Goal: Task Accomplishment & Management: Complete application form

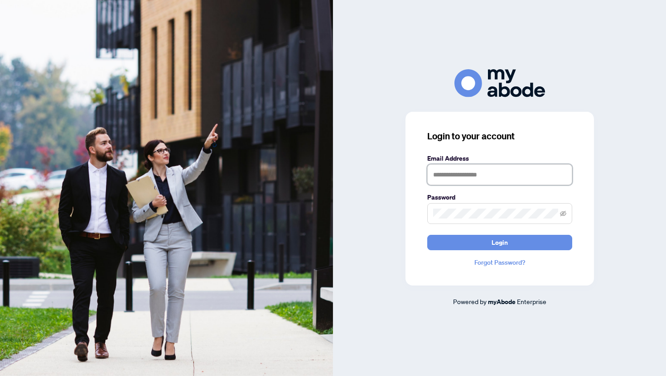
click at [464, 177] on input "text" at bounding box center [499, 174] width 145 height 21
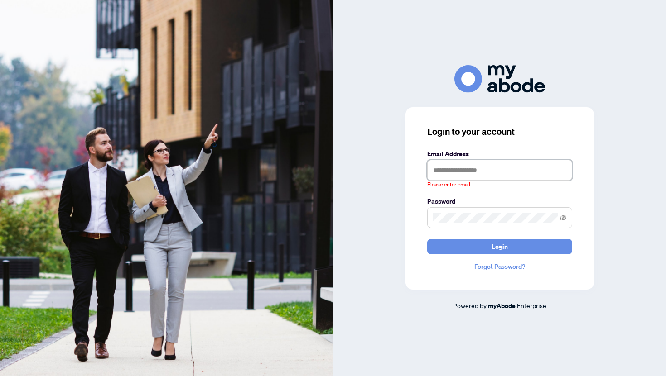
type input "**********"
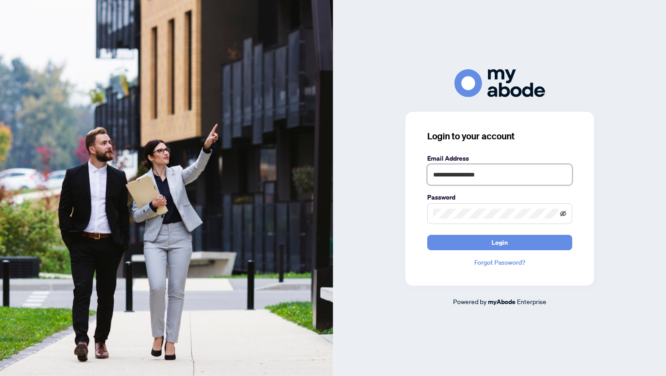
click at [562, 215] on icon "eye-invisible" at bounding box center [563, 214] width 6 height 6
click at [493, 245] on span "Login" at bounding box center [499, 242] width 16 height 14
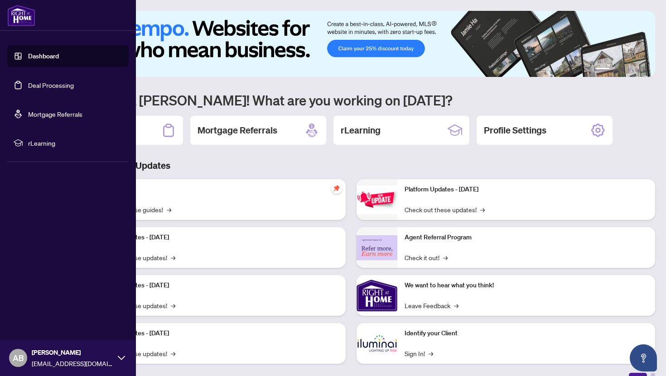
click at [45, 56] on link "Dashboard" at bounding box center [43, 56] width 31 height 8
click at [48, 55] on link "Dashboard" at bounding box center [43, 56] width 31 height 8
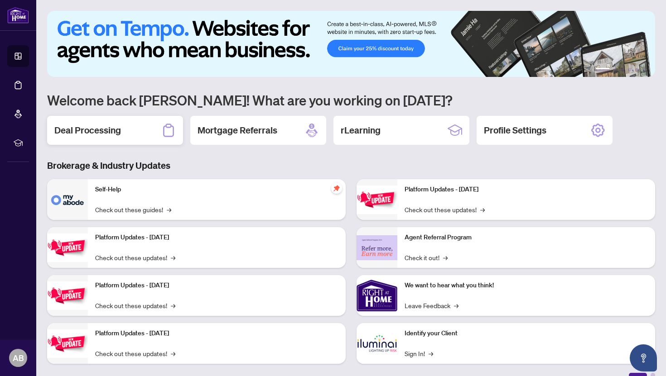
click at [124, 133] on div "Deal Processing" at bounding box center [115, 130] width 136 height 29
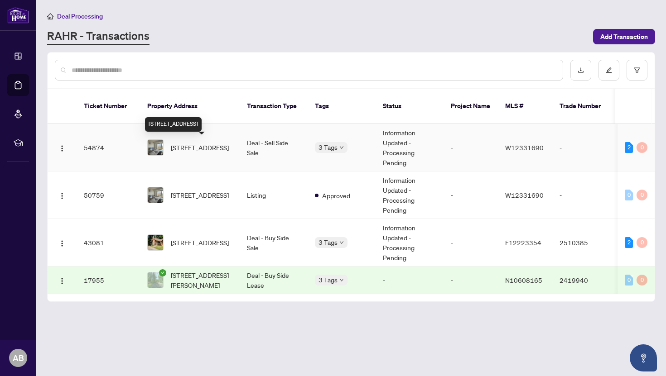
click at [209, 150] on span "[STREET_ADDRESS]" at bounding box center [200, 148] width 58 height 10
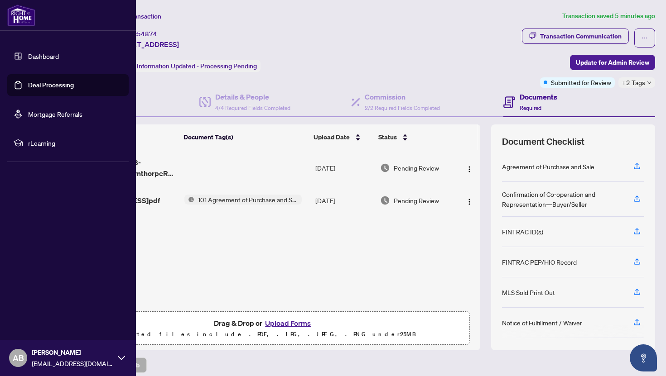
click at [57, 53] on link "Dashboard" at bounding box center [43, 56] width 31 height 8
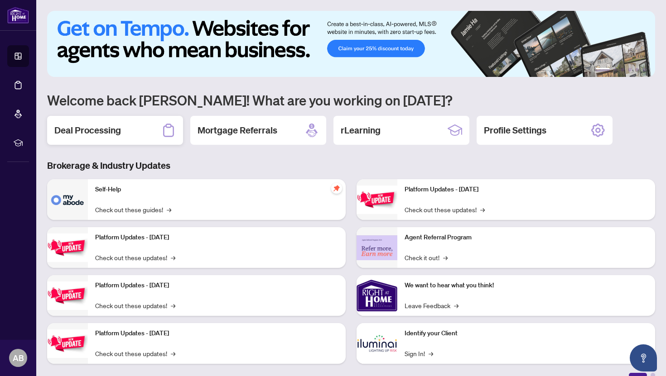
click at [143, 131] on div "Deal Processing" at bounding box center [115, 130] width 136 height 29
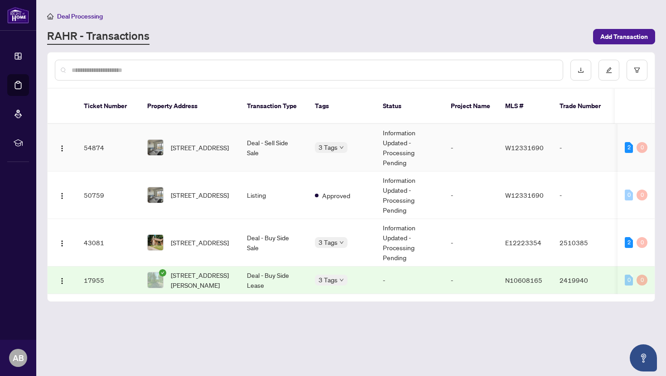
click at [237, 140] on td "[STREET_ADDRESS]" at bounding box center [190, 148] width 100 height 48
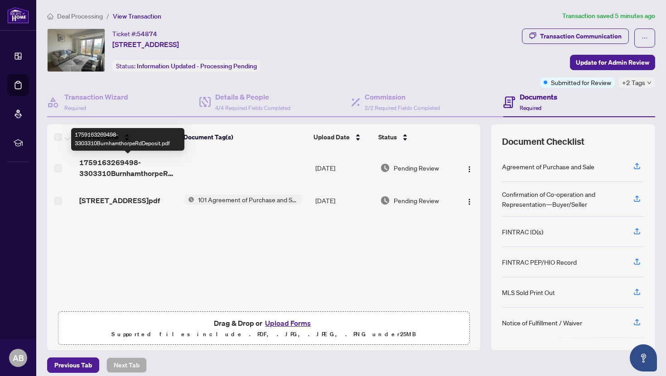
click at [108, 167] on span "1759163269498-3303310BurnhamthorpeRdDeposit.pdf" at bounding box center [127, 168] width 97 height 22
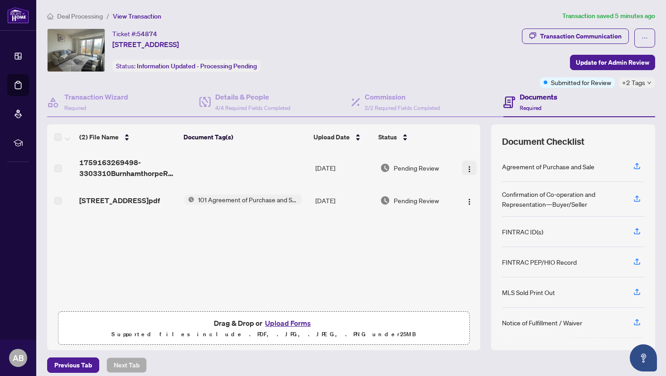
click at [466, 167] on img "button" at bounding box center [469, 169] width 7 height 7
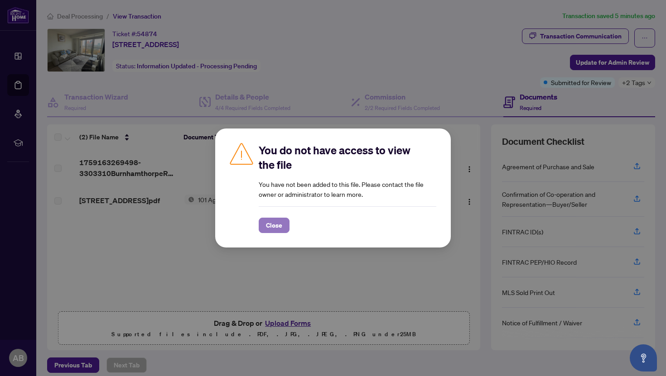
click at [274, 224] on span "Close" at bounding box center [274, 225] width 16 height 14
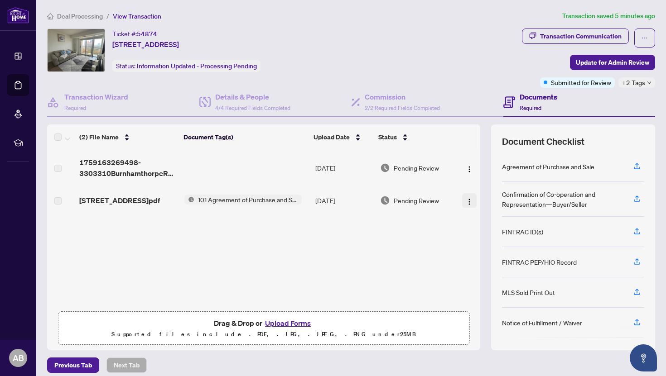
click at [466, 202] on img "button" at bounding box center [469, 201] width 7 height 7
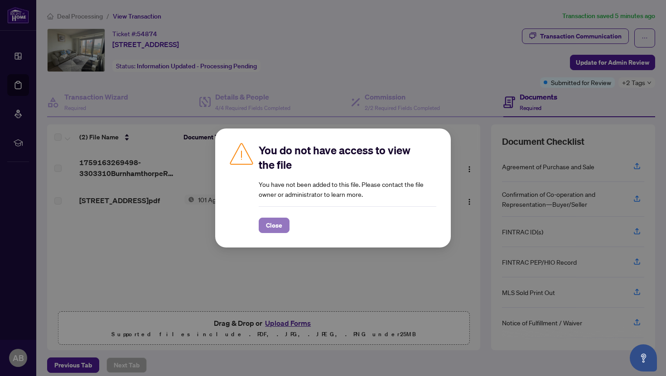
click at [264, 229] on button "Close" at bounding box center [274, 225] width 31 height 15
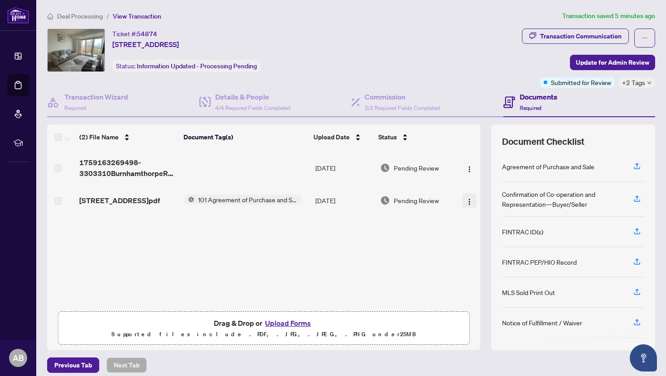
click at [466, 206] on img "button" at bounding box center [469, 201] width 7 height 7
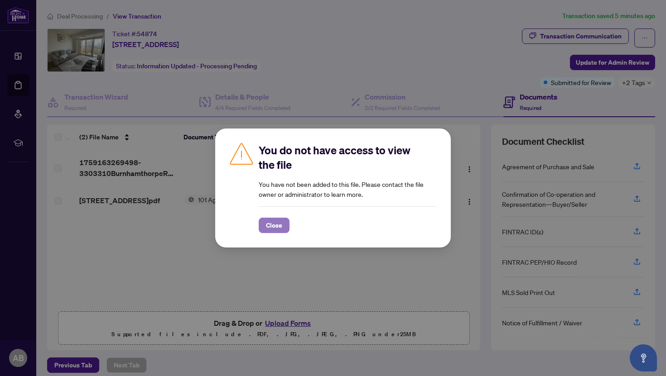
click at [272, 221] on span "Close" at bounding box center [274, 225] width 16 height 14
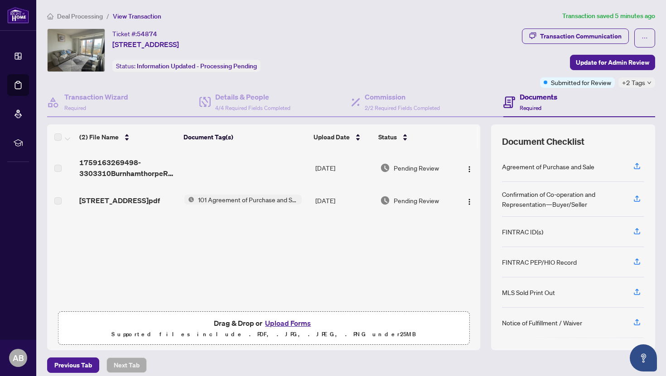
click at [90, 14] on span "Deal Processing" at bounding box center [80, 16] width 46 height 8
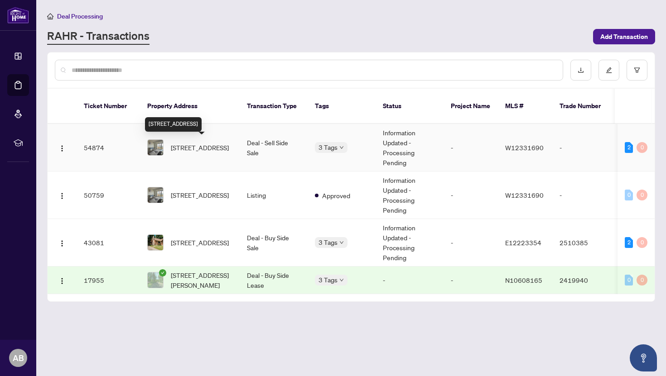
click at [215, 144] on span "[STREET_ADDRESS]" at bounding box center [200, 148] width 58 height 10
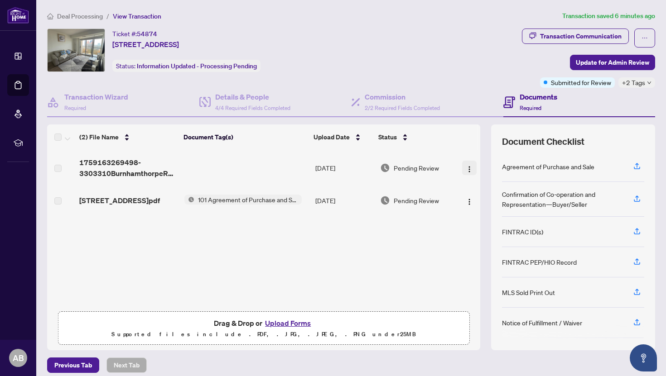
click at [466, 169] on img "button" at bounding box center [469, 169] width 7 height 7
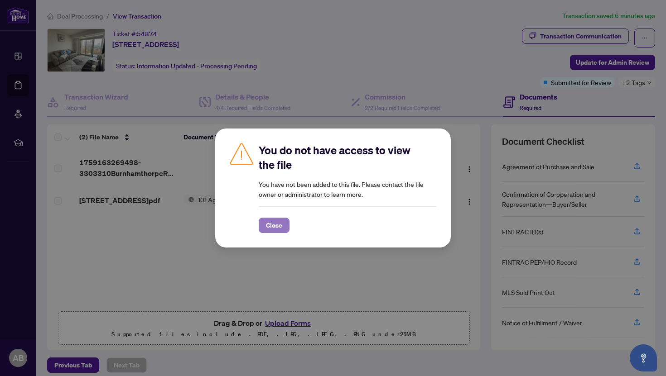
click at [270, 226] on span "Close" at bounding box center [274, 225] width 16 height 14
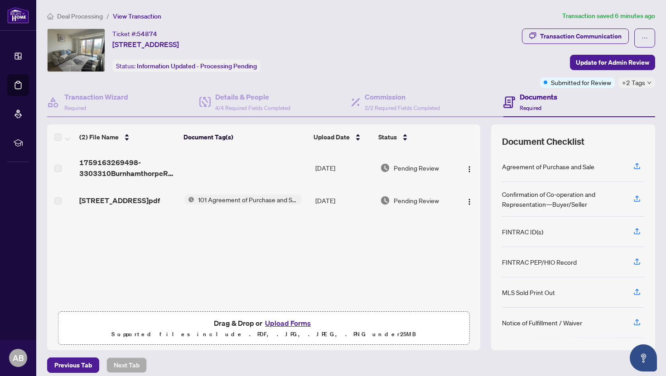
click at [103, 165] on span "1759163269498-3303310BurnhamthorpeRdDeposit.pdf" at bounding box center [127, 168] width 97 height 22
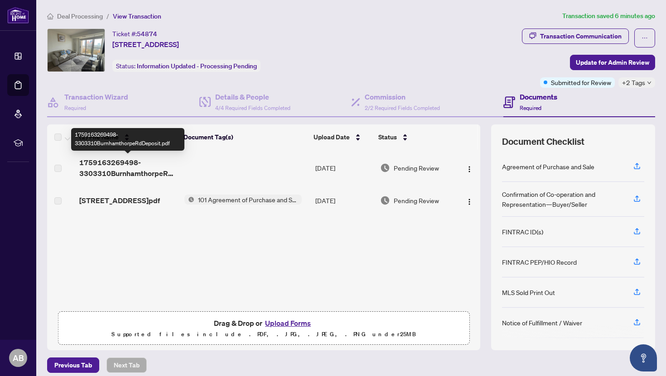
click at [163, 166] on span "1759163269498-3303310BurnhamthorpeRdDeposit.pdf" at bounding box center [127, 168] width 97 height 22
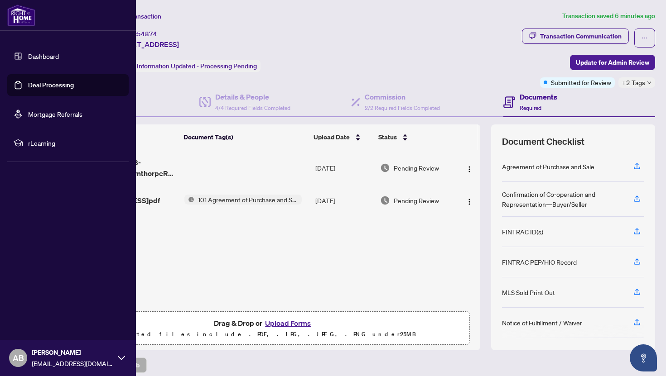
click at [55, 53] on link "Dashboard" at bounding box center [43, 56] width 31 height 8
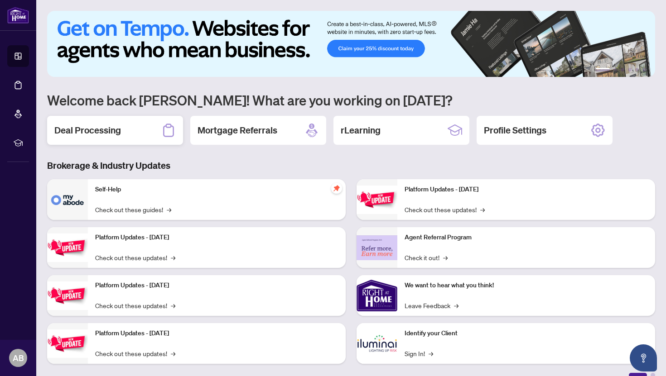
click at [123, 138] on div "Deal Processing" at bounding box center [115, 130] width 136 height 29
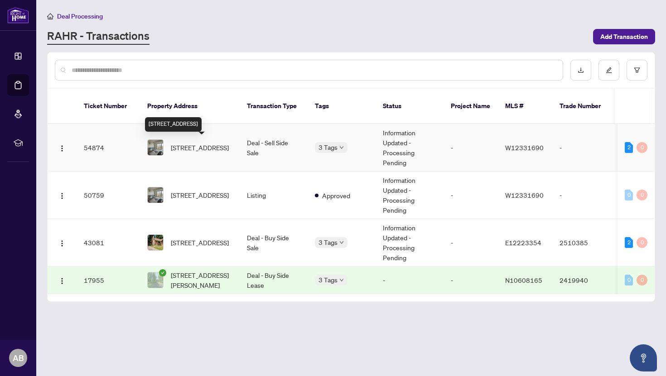
click at [176, 143] on span "[STREET_ADDRESS]" at bounding box center [200, 148] width 58 height 10
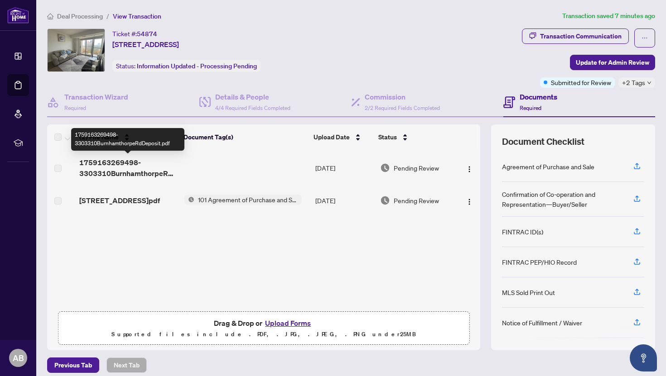
click at [165, 169] on span "1759163269498-3303310BurnhamthorpeRdDeposit.pdf" at bounding box center [127, 168] width 97 height 22
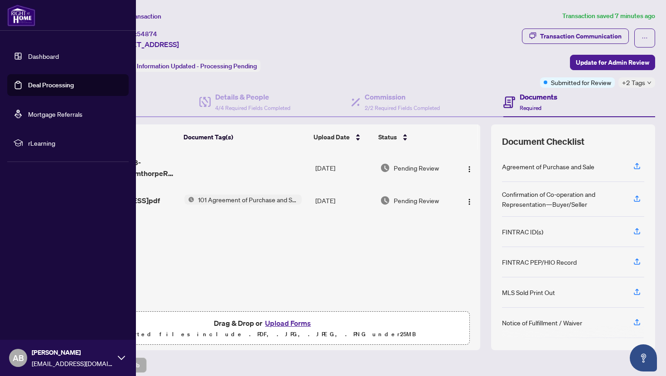
click at [49, 53] on link "Dashboard" at bounding box center [43, 56] width 31 height 8
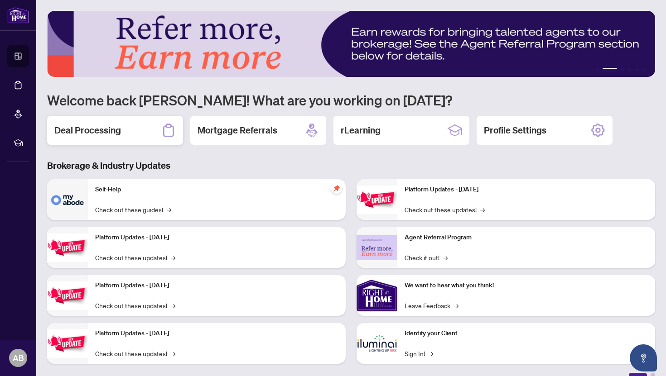
click at [144, 125] on div "Deal Processing" at bounding box center [115, 130] width 136 height 29
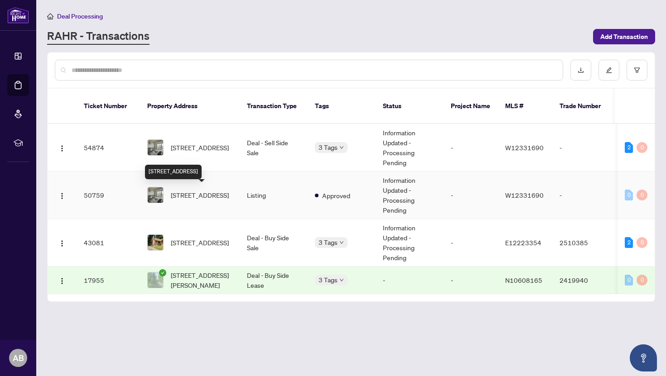
click at [191, 200] on span "[STREET_ADDRESS]" at bounding box center [200, 195] width 58 height 10
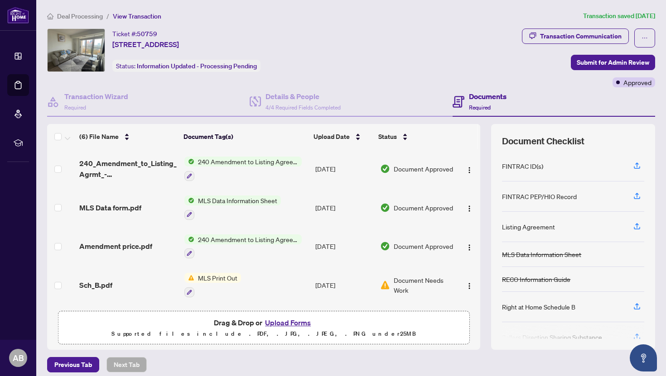
click at [398, 275] on span "Document Needs Work" at bounding box center [424, 285] width 60 height 20
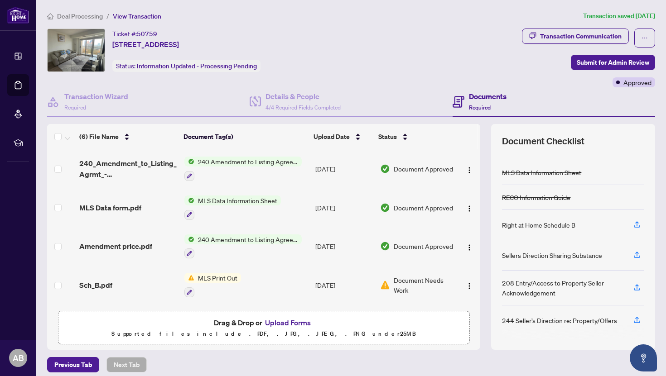
click at [284, 322] on button "Upload Forms" at bounding box center [287, 323] width 51 height 12
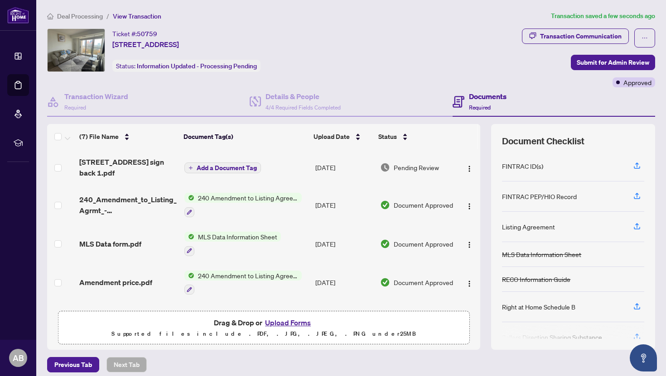
click at [229, 165] on span "Add a Document Tag" at bounding box center [227, 168] width 60 height 6
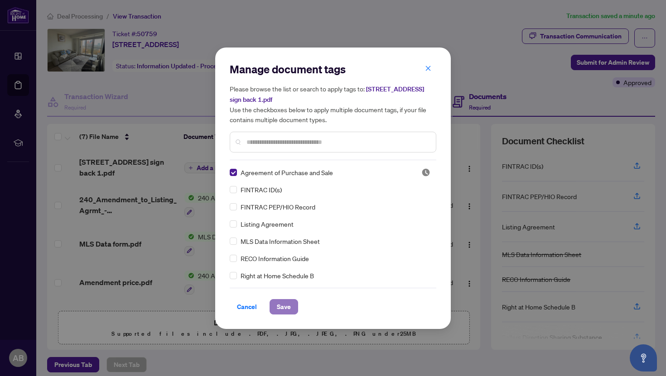
click at [283, 305] on span "Save" at bounding box center [284, 307] width 14 height 14
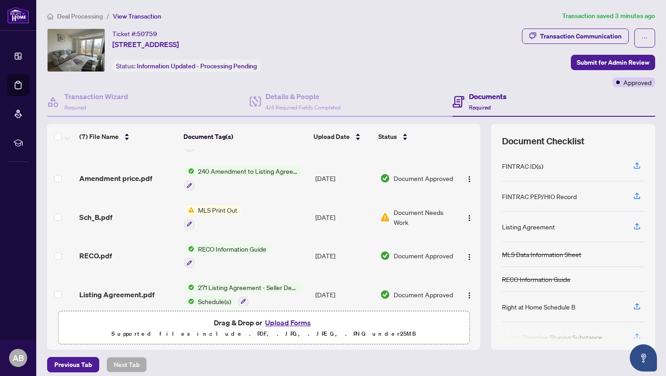
scroll to position [114, 0]
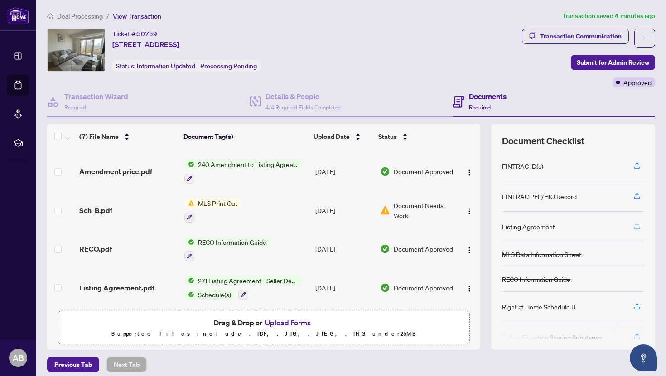
click at [640, 229] on icon "button" at bounding box center [637, 226] width 8 height 8
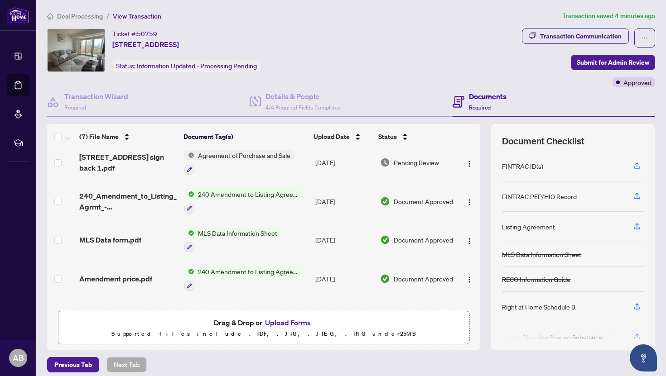
scroll to position [0, 0]
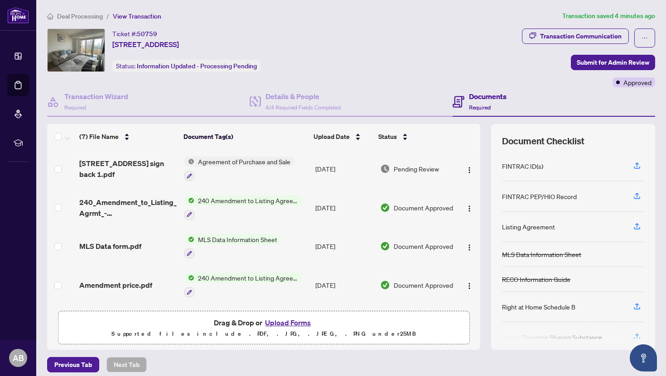
click at [296, 321] on button "Upload Forms" at bounding box center [287, 323] width 51 height 12
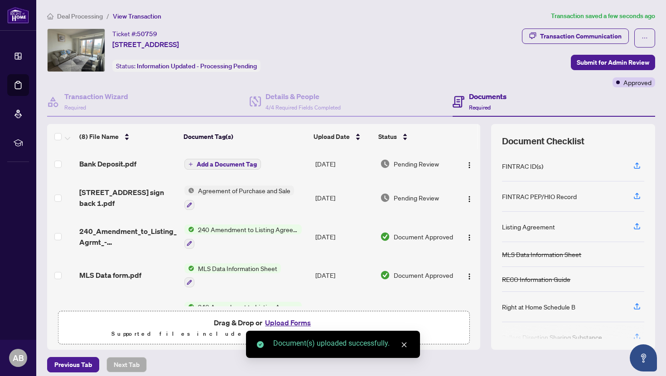
click at [229, 162] on span "Add a Document Tag" at bounding box center [227, 164] width 60 height 6
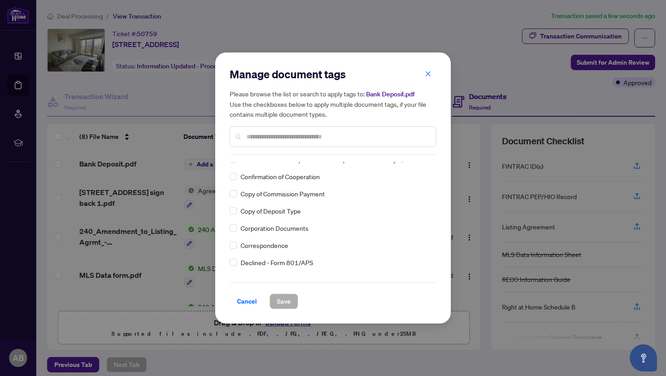
scroll to position [808, 0]
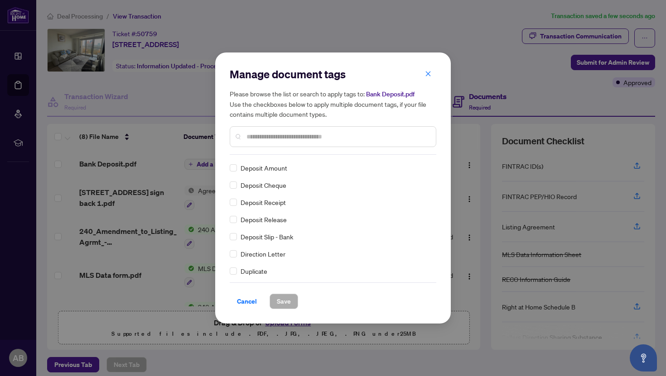
click at [279, 137] on input "text" at bounding box center [337, 137] width 182 height 10
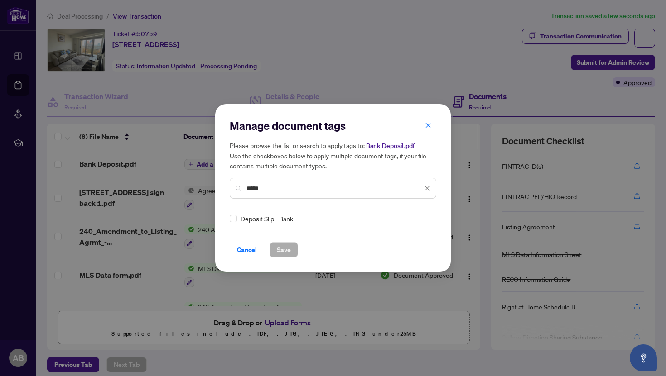
scroll to position [0, 0]
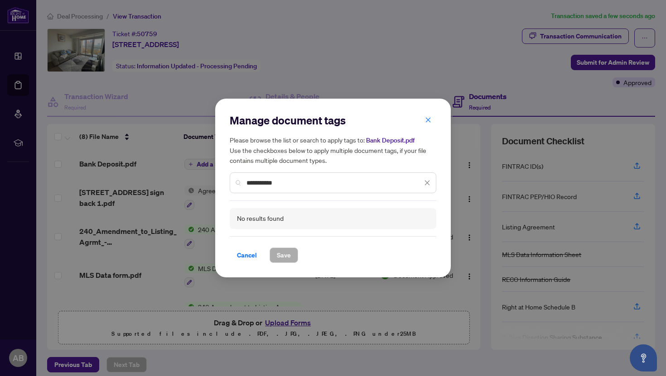
type input "**********"
drag, startPoint x: 297, startPoint y: 183, endPoint x: 241, endPoint y: 184, distance: 56.2
click at [240, 184] on div "**********" at bounding box center [333, 183] width 207 height 21
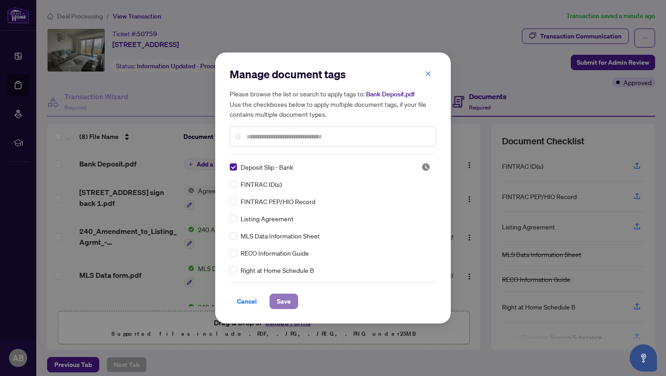
click at [284, 302] on span "Save" at bounding box center [284, 301] width 14 height 14
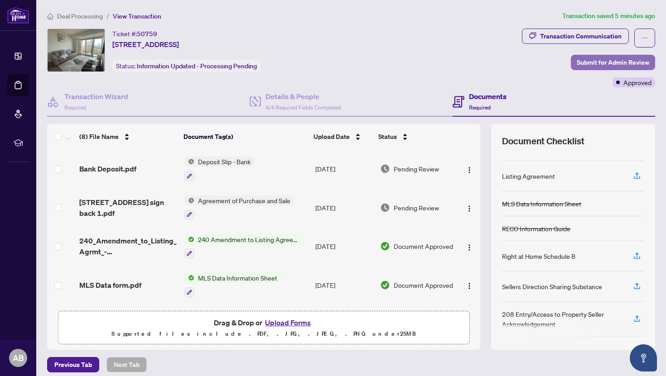
click at [603, 58] on span "Submit for Admin Review" at bounding box center [612, 62] width 72 height 14
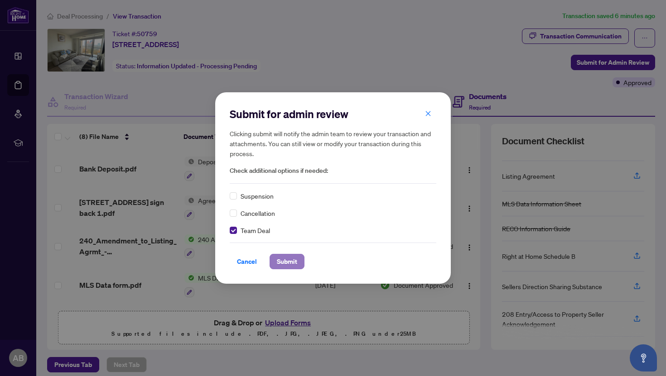
click at [280, 262] on span "Submit" at bounding box center [287, 262] width 20 height 14
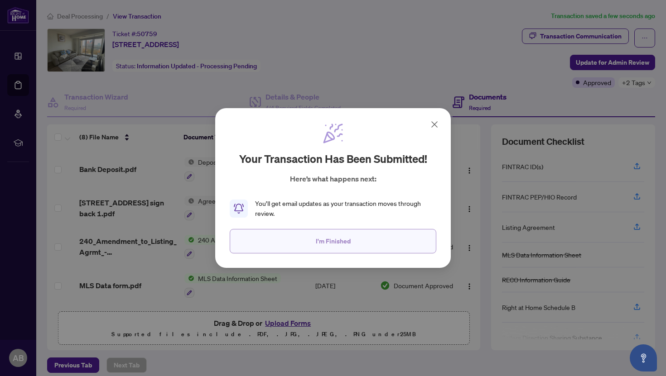
click at [374, 241] on button "I'm Finished" at bounding box center [333, 241] width 207 height 24
